Goal: Find specific page/section: Find specific page/section

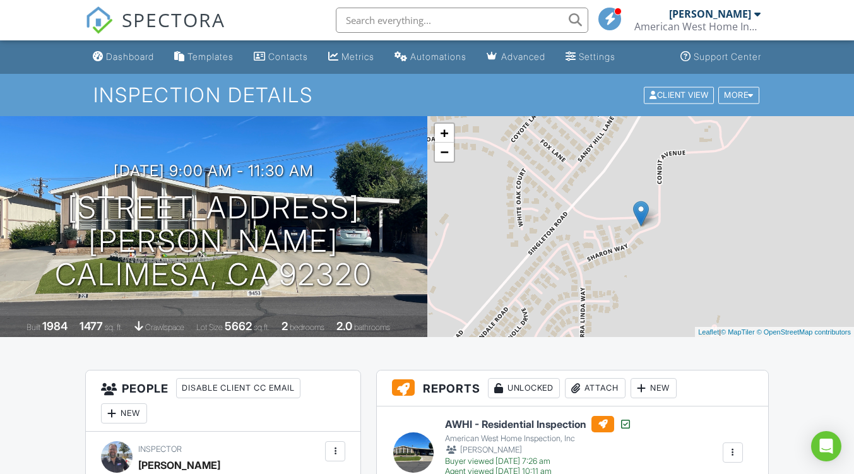
click at [393, 18] on input "text" at bounding box center [462, 20] width 253 height 25
type input "senora"
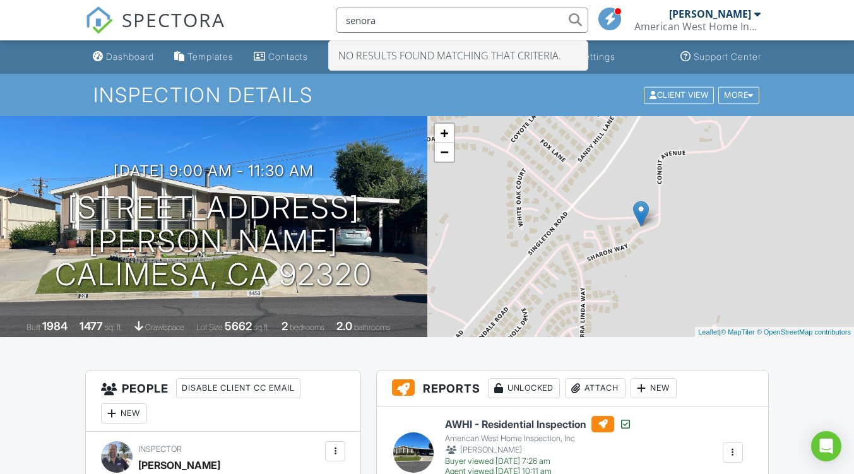
drag, startPoint x: 393, startPoint y: 18, endPoint x: 320, endPoint y: 24, distance: 74.1
click at [320, 24] on div "SPECTORA senora No results found matching that criteria. [PERSON_NAME] American…" at bounding box center [426, 20] width 683 height 40
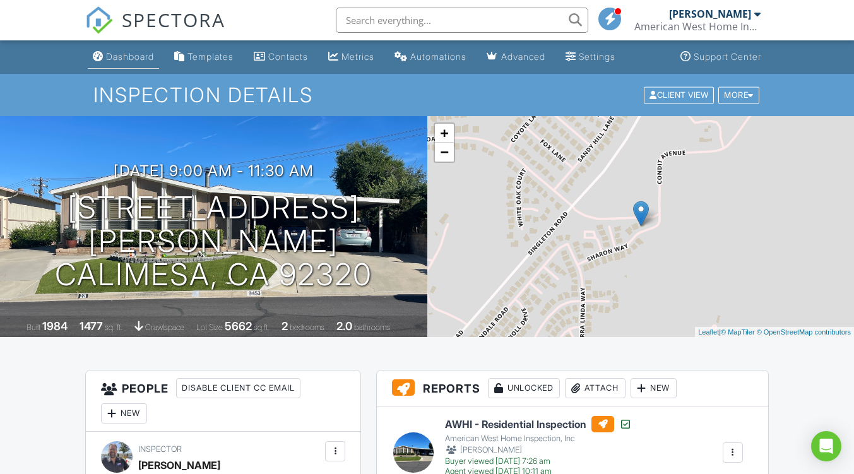
click at [114, 59] on div "Dashboard" at bounding box center [130, 56] width 48 height 11
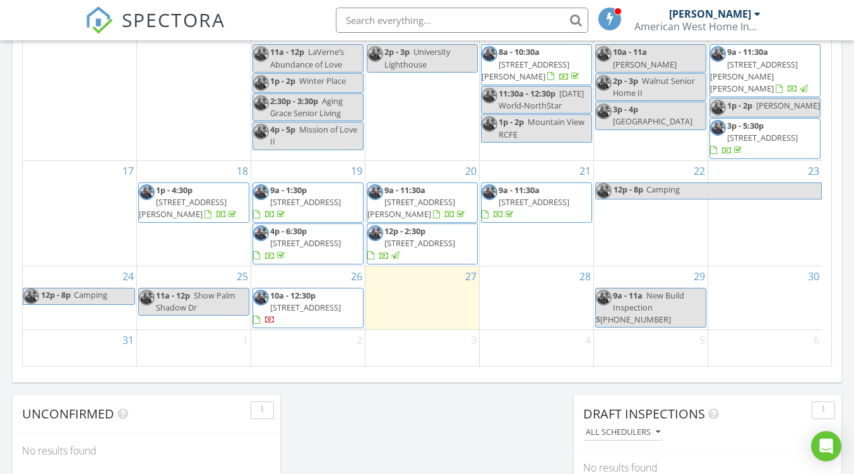
scroll to position [791, 0]
